Goal: Check status

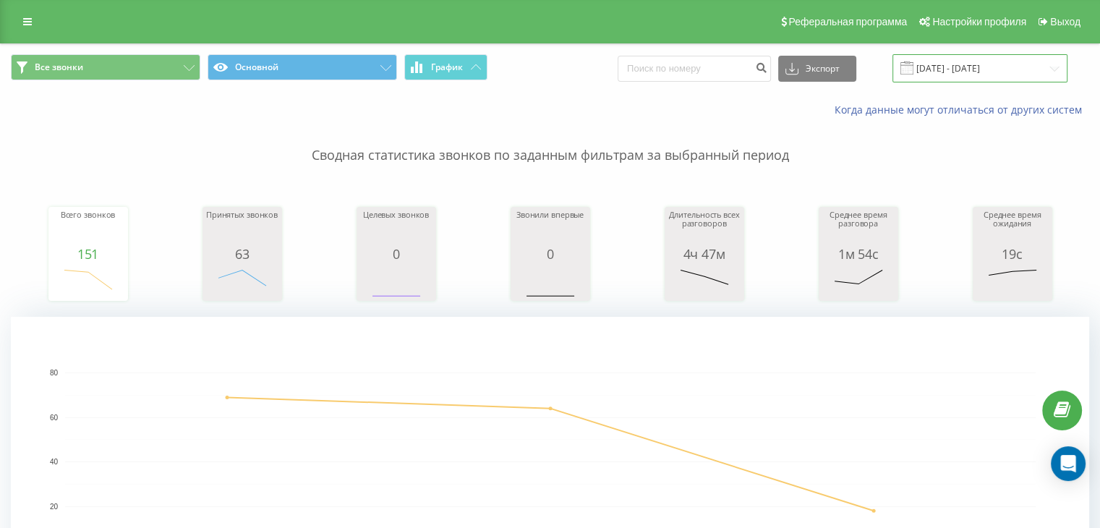
click at [1052, 61] on input "[DATE] - [DATE]" at bounding box center [980, 68] width 175 height 28
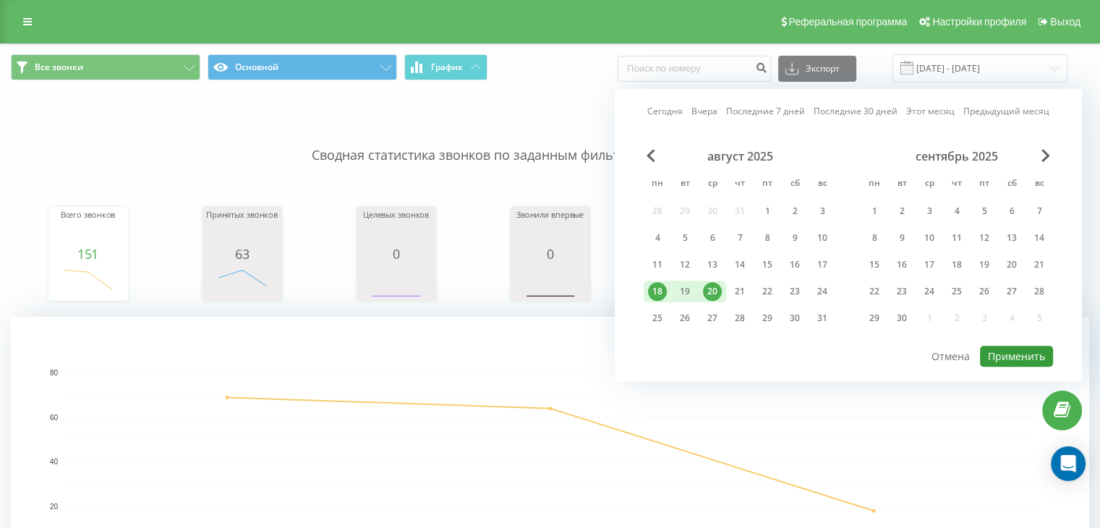
click at [1011, 362] on button "Применить" at bounding box center [1016, 356] width 73 height 21
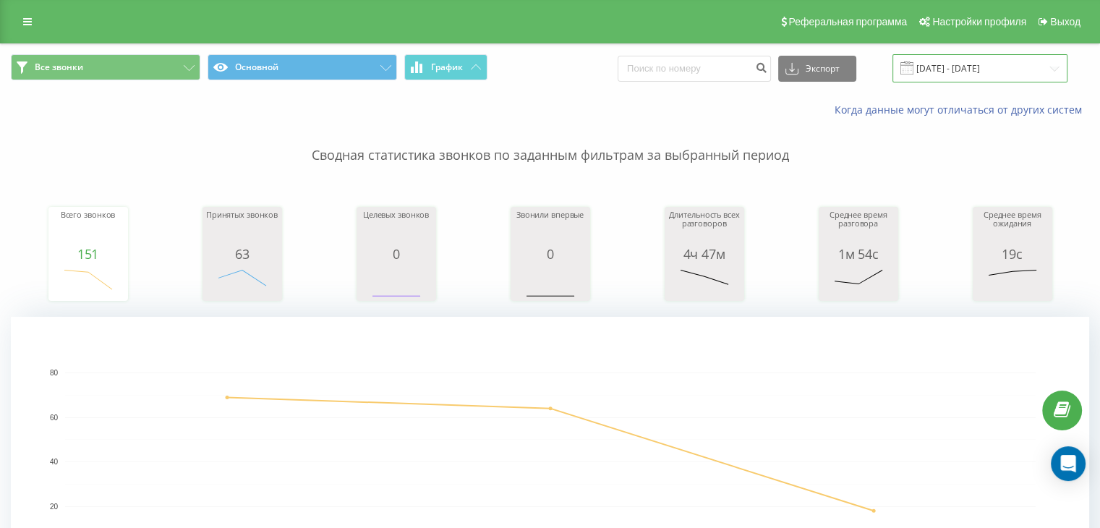
click at [1011, 68] on input "[DATE] - [DATE]" at bounding box center [980, 68] width 175 height 28
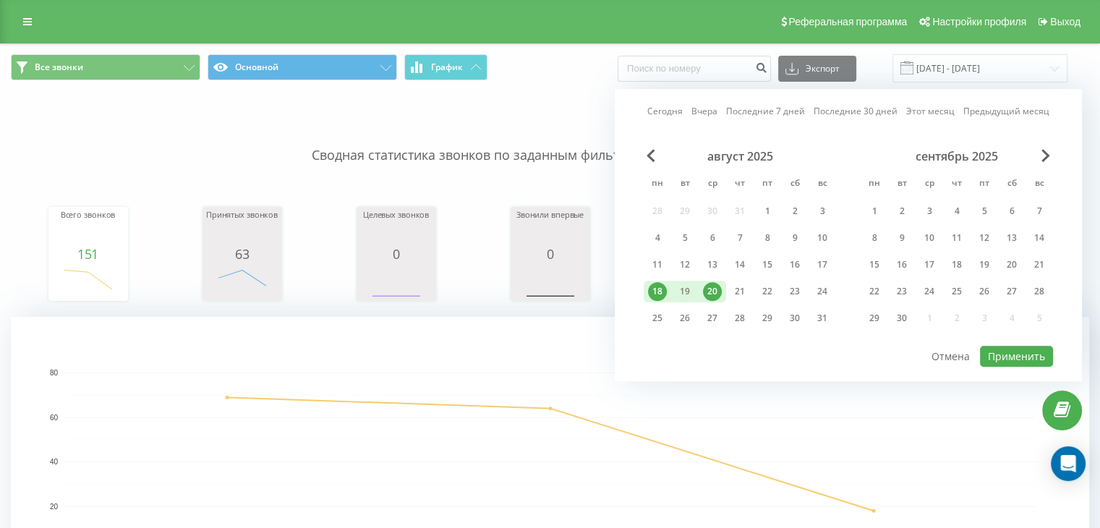
click at [712, 286] on div "20" at bounding box center [712, 291] width 19 height 19
click at [1009, 355] on button "Применить" at bounding box center [1016, 356] width 73 height 21
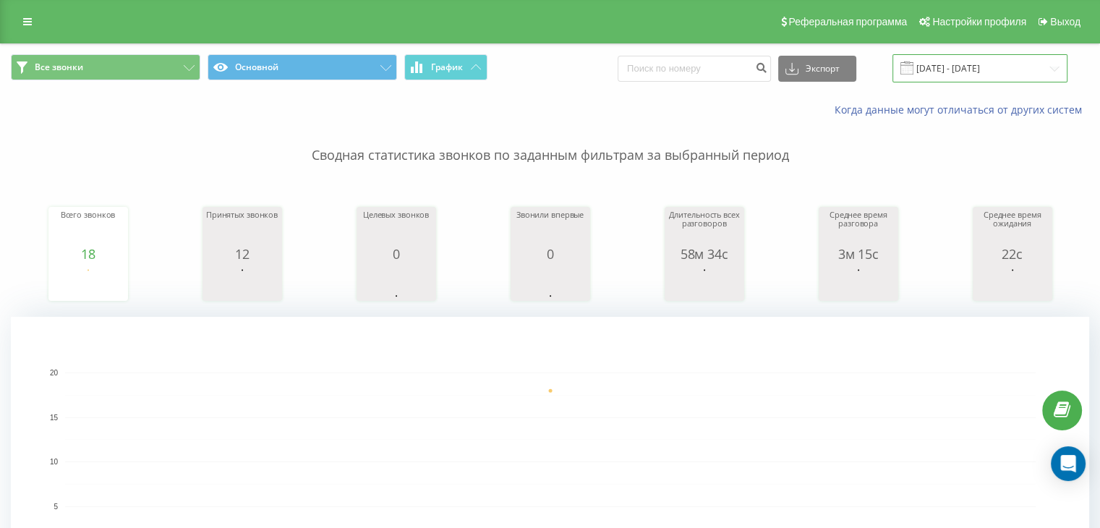
click at [1013, 67] on input "[DATE] - [DATE]" at bounding box center [980, 68] width 175 height 28
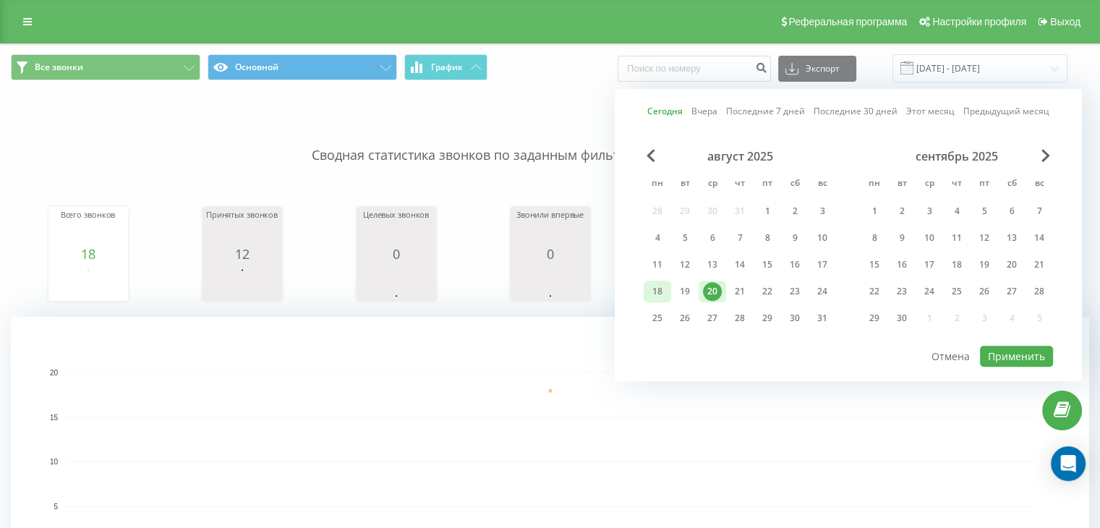
click at [644, 286] on div "18" at bounding box center [657, 292] width 27 height 22
click at [684, 286] on div "19" at bounding box center [685, 291] width 19 height 19
click at [715, 287] on div "20" at bounding box center [712, 291] width 19 height 19
click at [660, 286] on div "18" at bounding box center [657, 291] width 19 height 19
click at [1019, 361] on button "Применить" at bounding box center [1016, 356] width 73 height 21
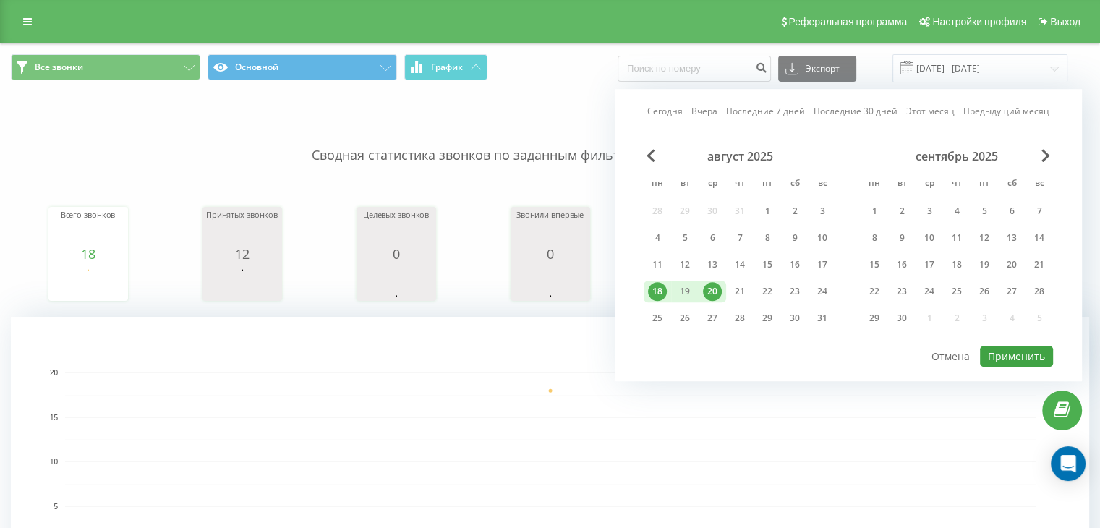
type input "[DATE] - [DATE]"
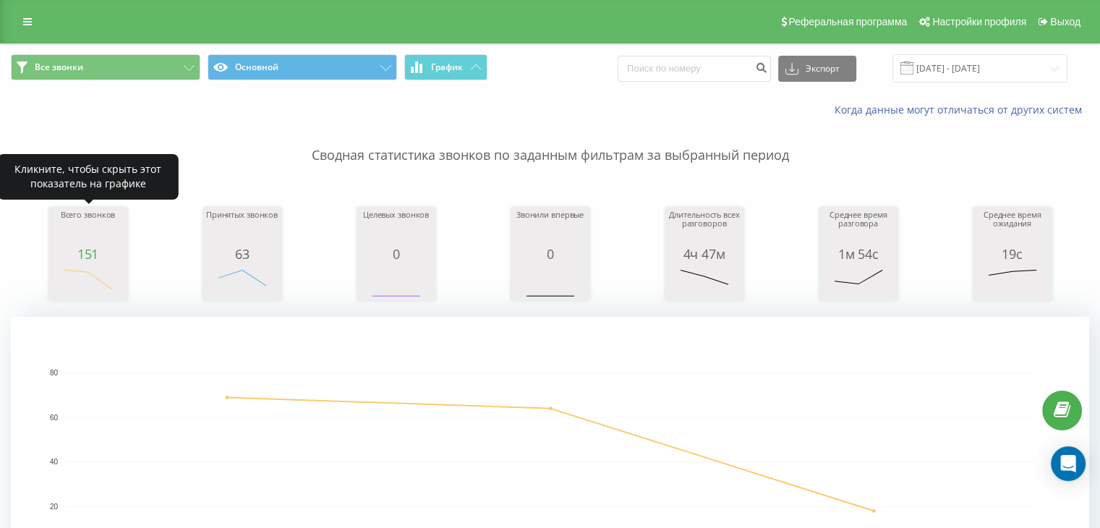
click at [75, 244] on div "Всего звонков" at bounding box center [88, 229] width 72 height 36
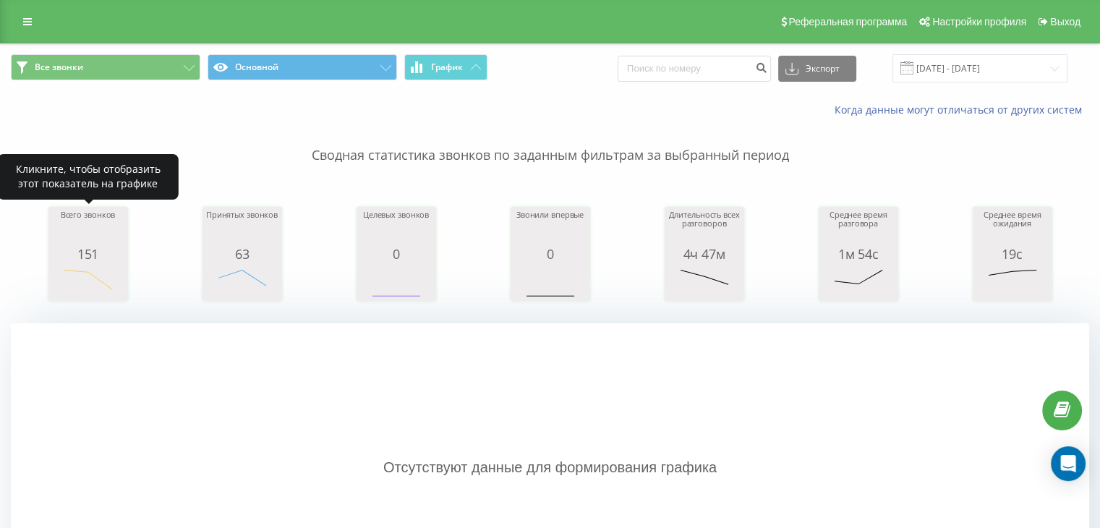
click at [85, 244] on div "Всего звонков" at bounding box center [88, 229] width 72 height 36
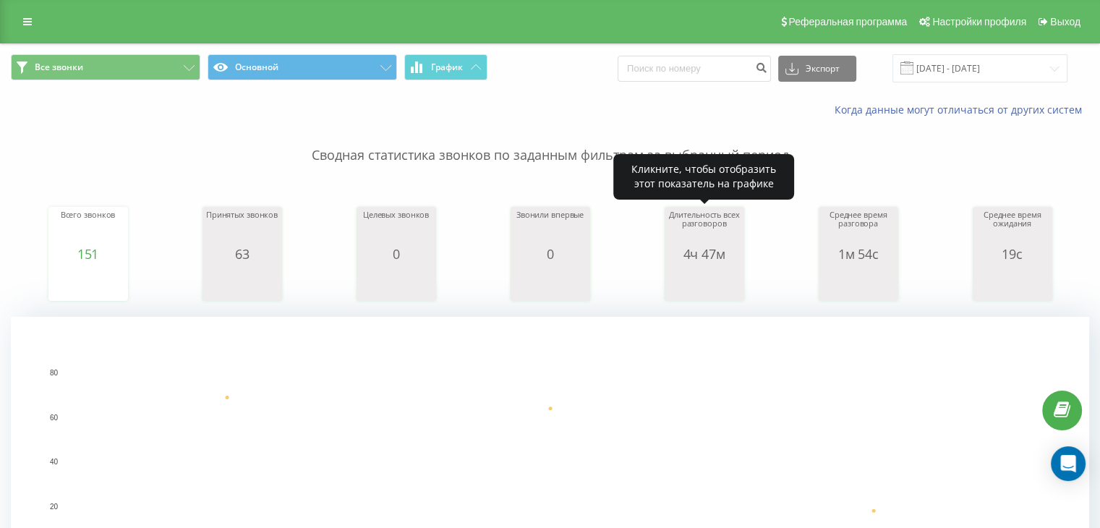
click at [700, 258] on div "4ч 47м" at bounding box center [704, 254] width 72 height 14
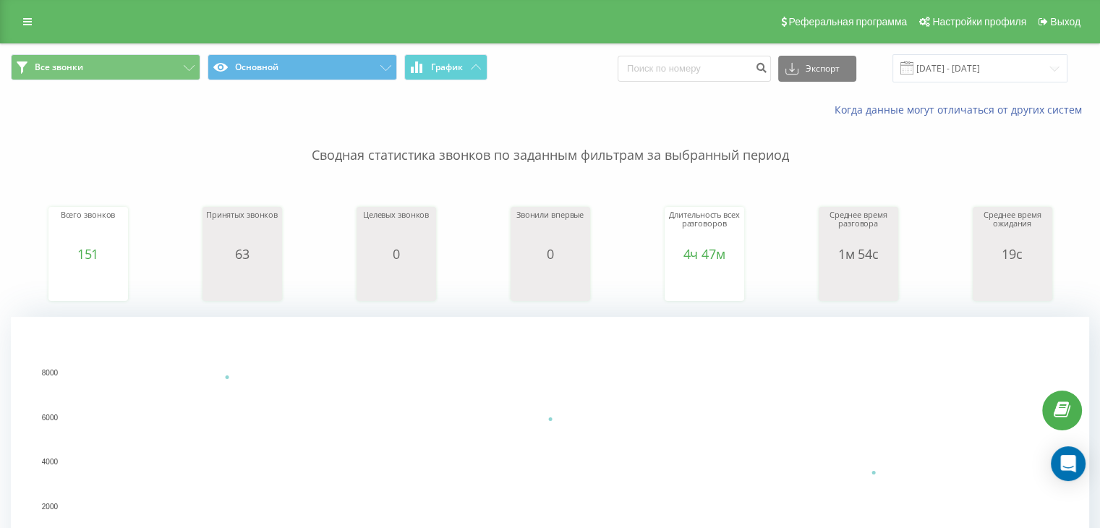
click at [255, 250] on div "63" at bounding box center [242, 254] width 72 height 14
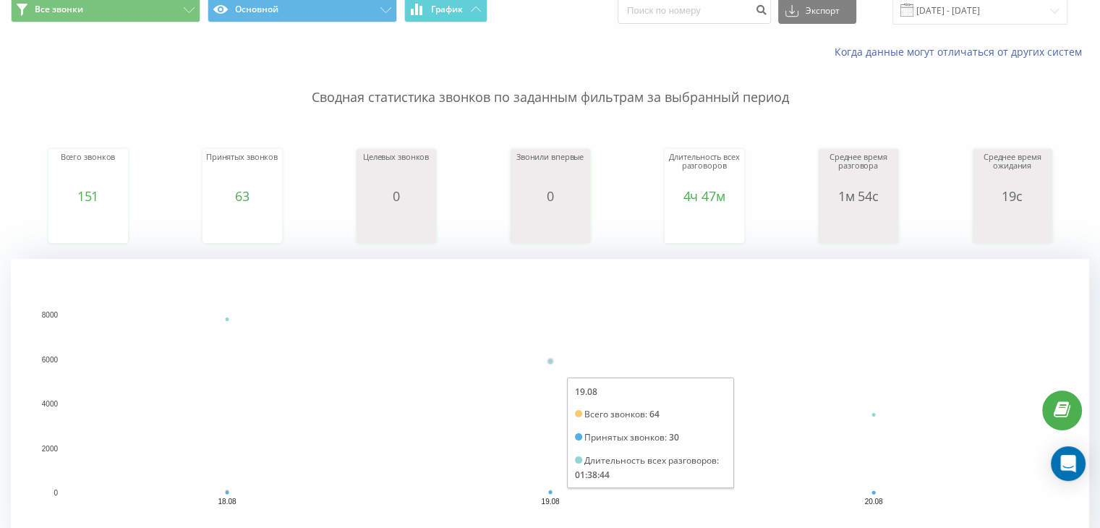
scroll to position [72, 0]
